Goal: Use online tool/utility: Utilize a website feature to perform a specific function

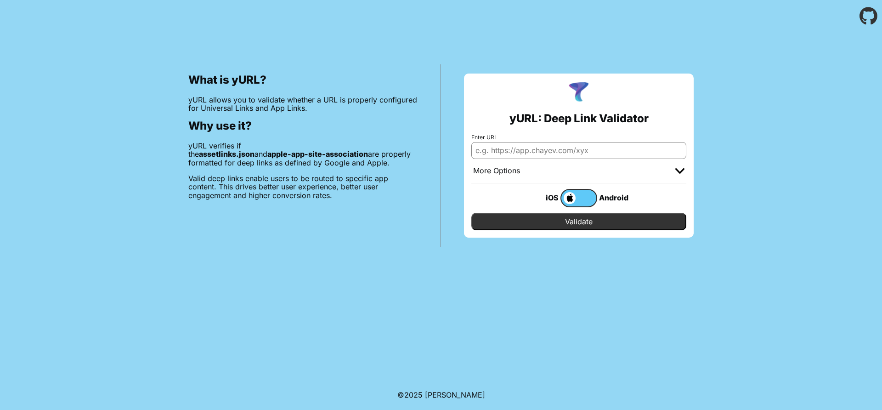
click at [556, 144] on input "Enter URL" at bounding box center [578, 150] width 215 height 17
paste input "[DOMAIN_NAME]"
type input "[DOMAIN_NAME]"
click at [808, 145] on div "What is yURL? yURL allows you to validate whether a URL is properly configured …" at bounding box center [441, 139] width 882 height 215
click at [672, 173] on div "More Options" at bounding box center [578, 171] width 215 height 24
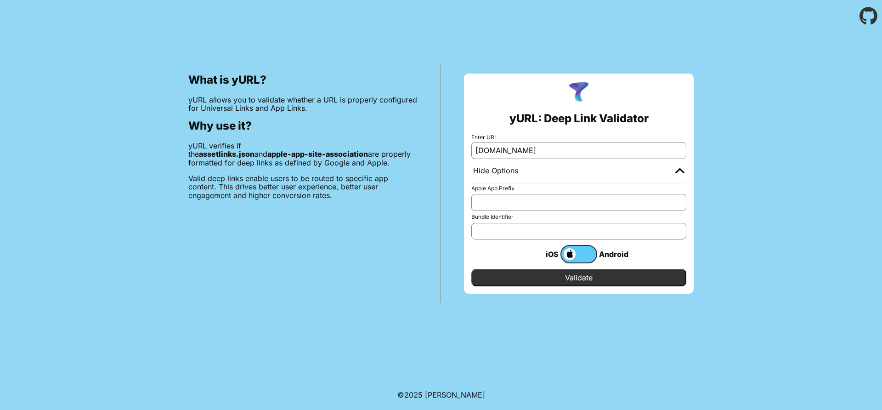
click at [673, 171] on div "Hide Options" at bounding box center [578, 171] width 215 height 24
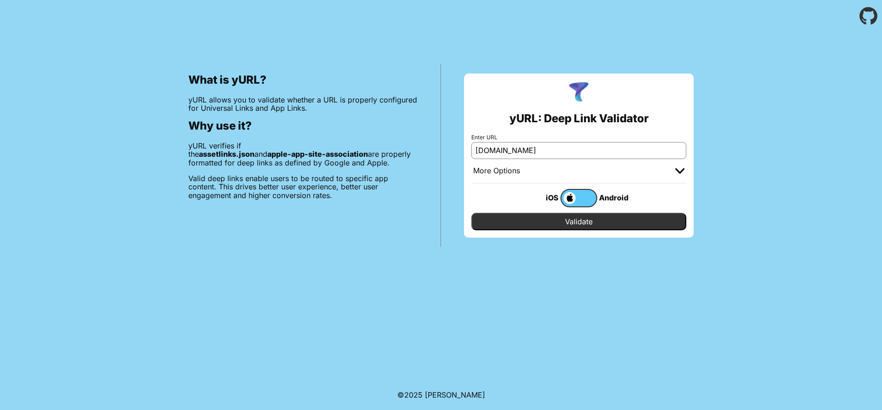
click at [604, 227] on input "Validate" at bounding box center [578, 221] width 215 height 17
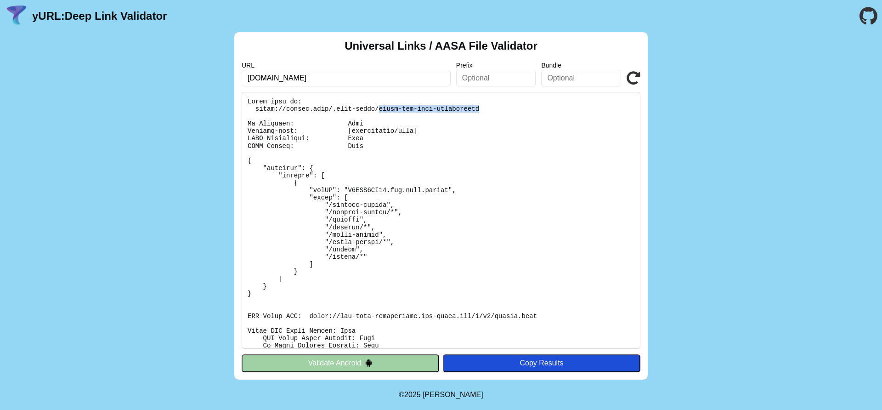
drag, startPoint x: 380, startPoint y: 111, endPoint x: 494, endPoint y: 113, distance: 114.4
click at [494, 113] on pre at bounding box center [441, 220] width 399 height 257
copy pre "apple-app-site-association"
drag, startPoint x: 449, startPoint y: 190, endPoint x: 391, endPoint y: 192, distance: 58.9
click at [391, 192] on pre at bounding box center [441, 220] width 399 height 257
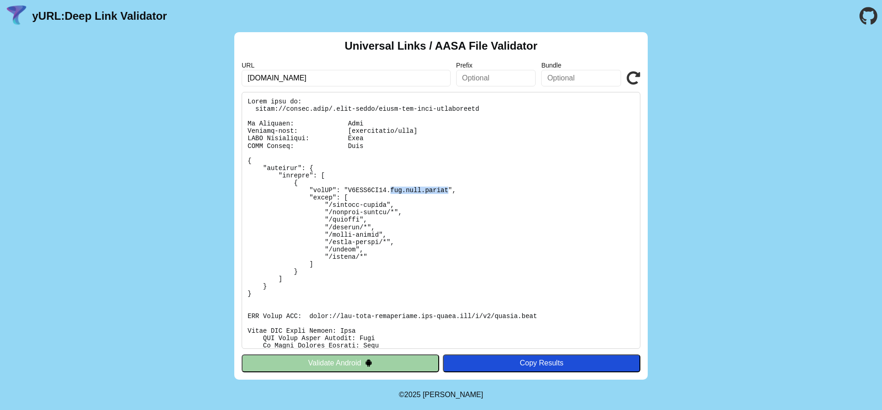
copy pre "app.rent.boomie"
